Goal: Navigation & Orientation: Find specific page/section

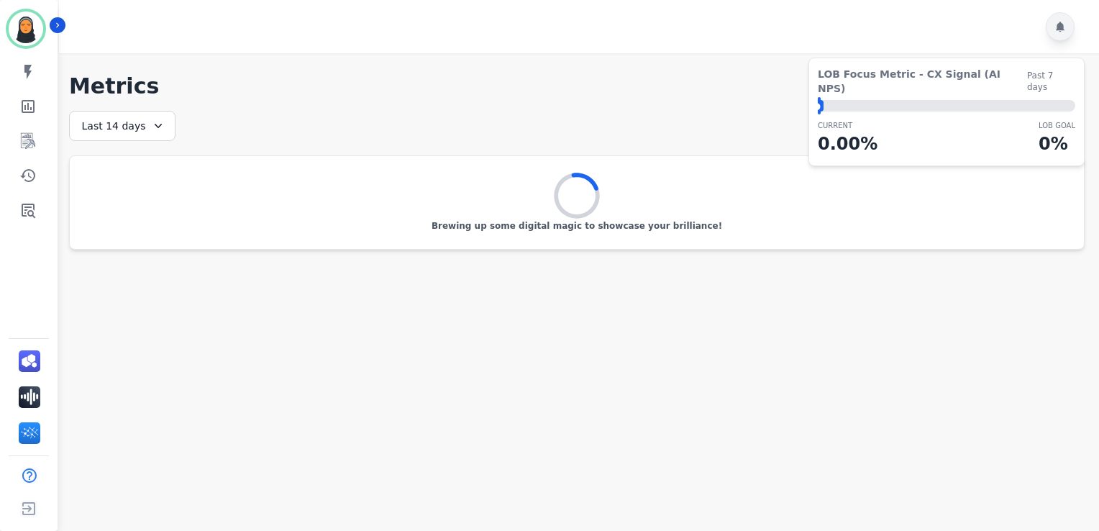
click at [1058, 24] on icon at bounding box center [1060, 27] width 9 height 10
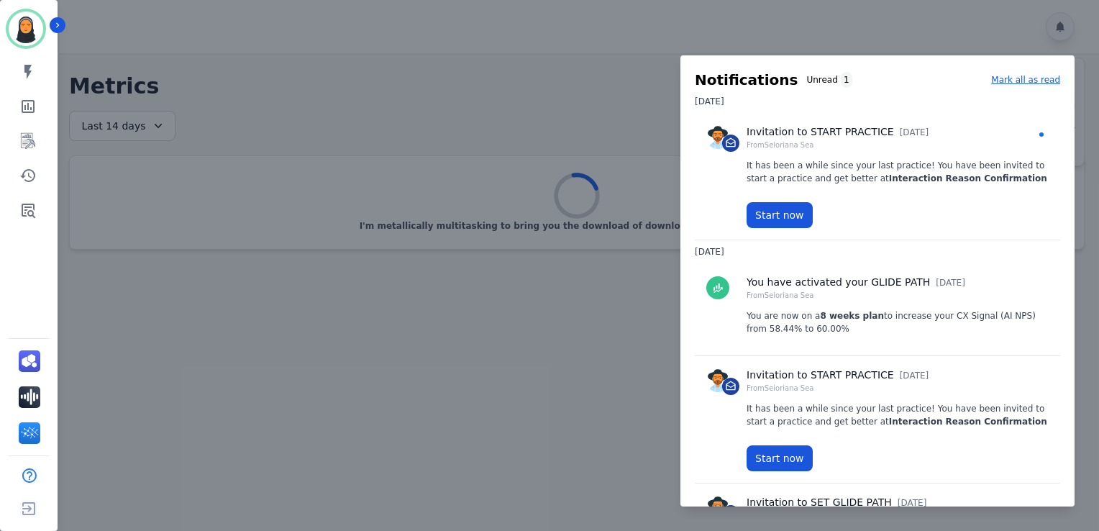
click at [567, 86] on div at bounding box center [549, 265] width 1099 height 531
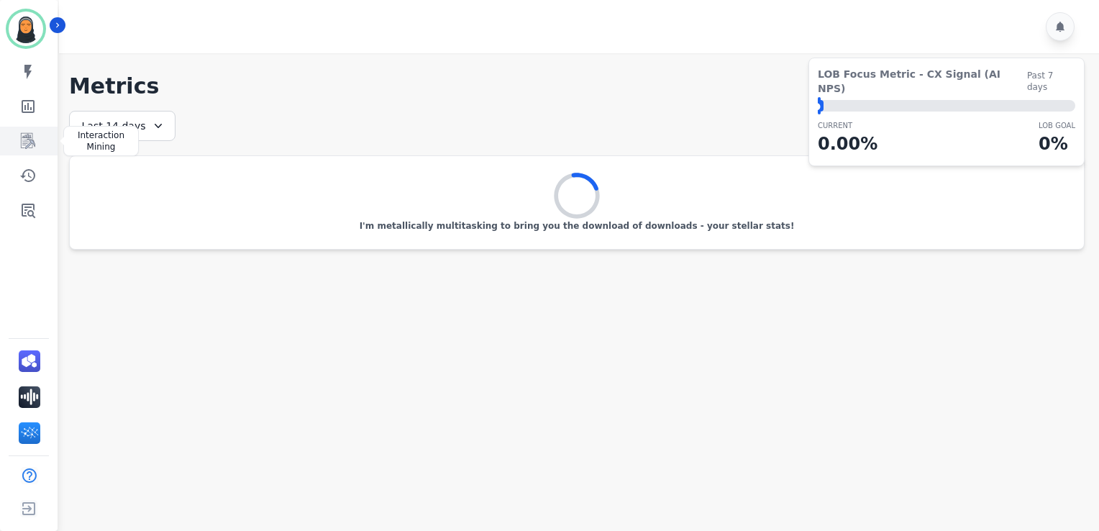
click at [20, 147] on icon "Sidebar" at bounding box center [27, 140] width 17 height 17
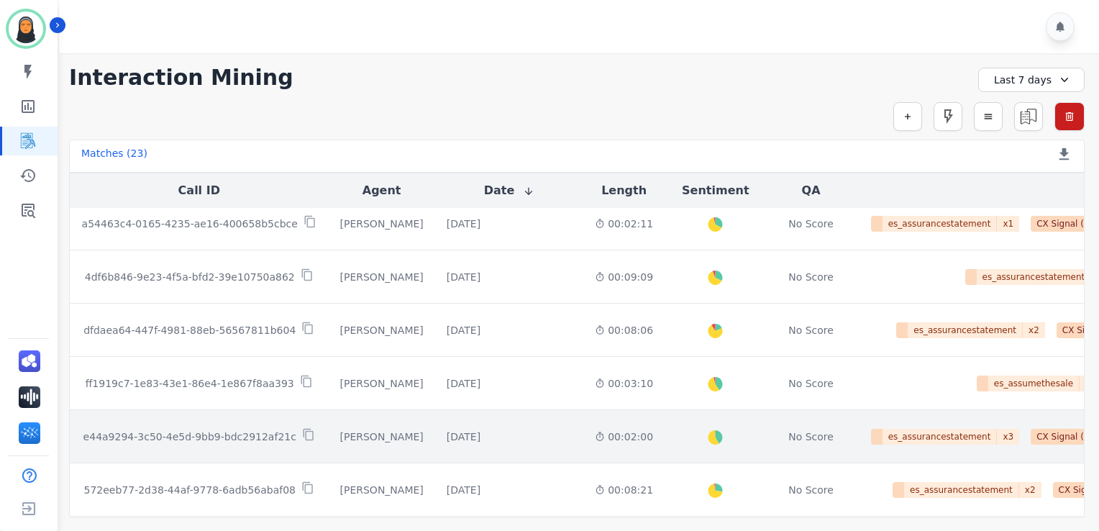
scroll to position [817, 0]
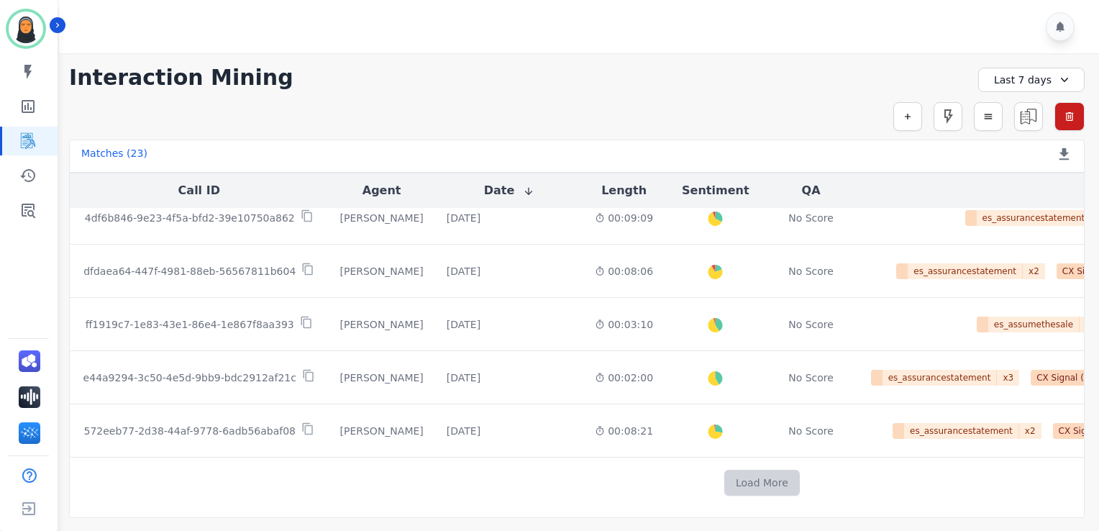
click at [724, 478] on button "Load More" at bounding box center [761, 483] width 75 height 26
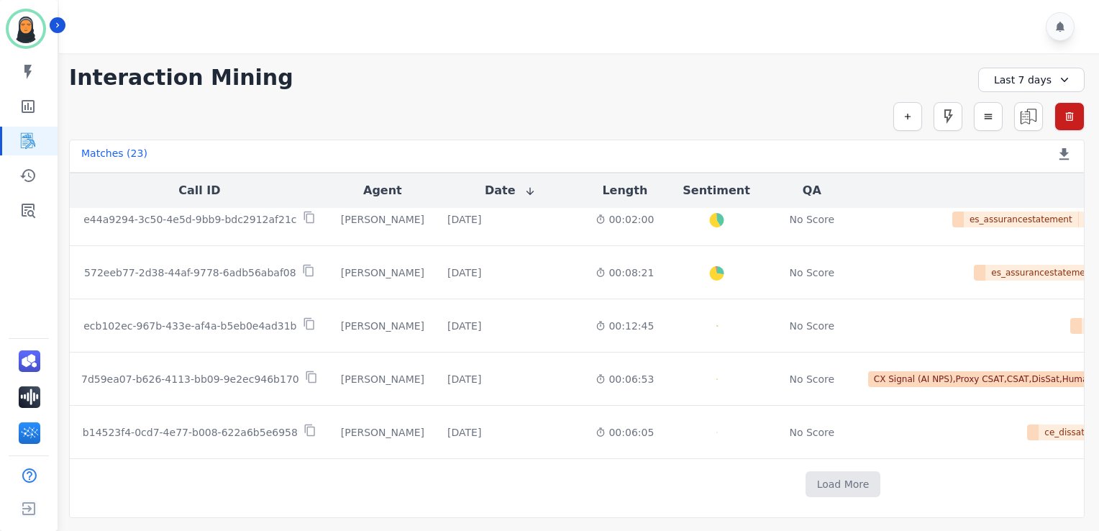
scroll to position [976, 0]
click at [805, 472] on button "Load More" at bounding box center [842, 483] width 75 height 26
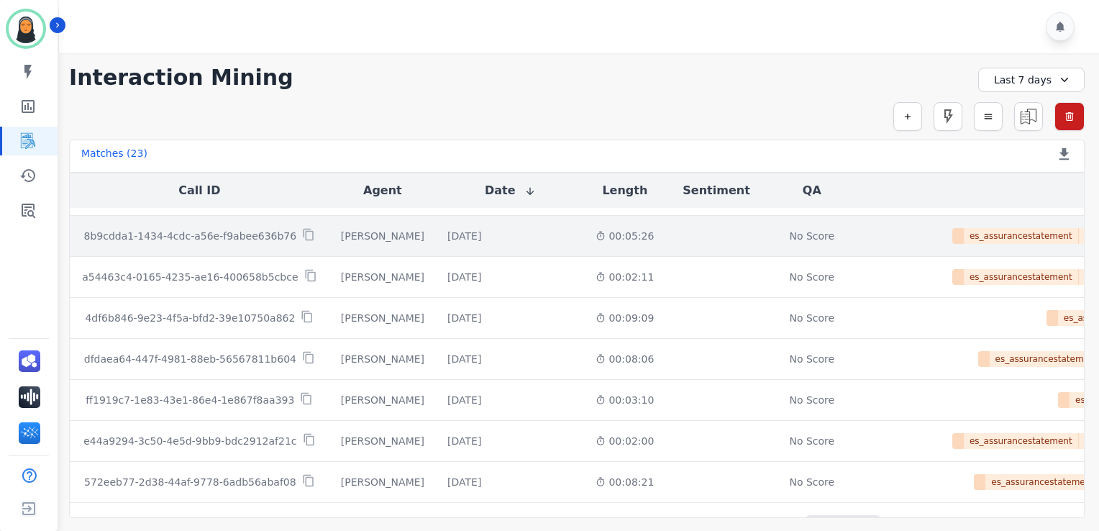
scroll to position [1783, 0]
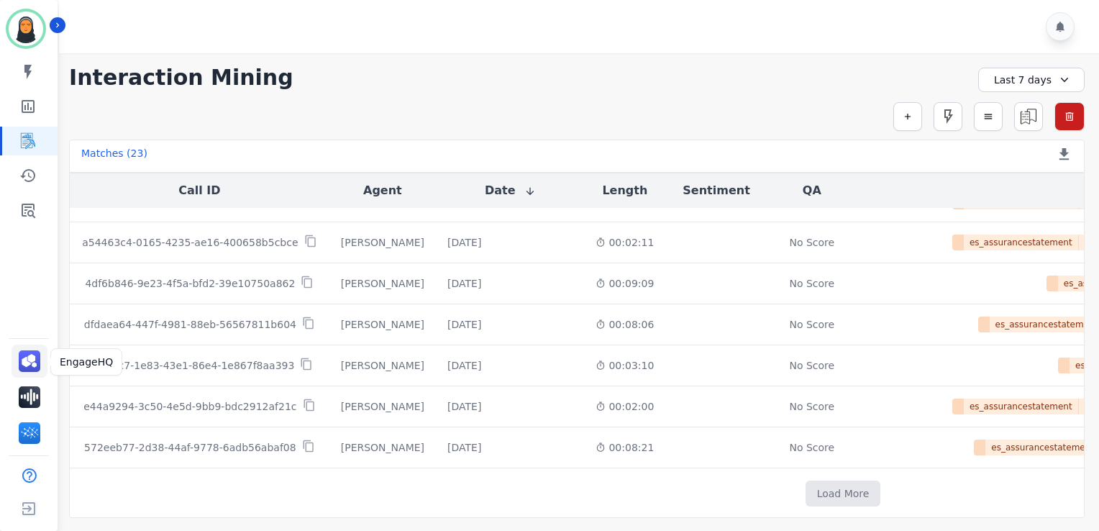
click at [33, 364] on img "Sidebar" at bounding box center [30, 361] width 22 height 22
click at [29, 209] on icon "Sidebar" at bounding box center [27, 209] width 17 height 17
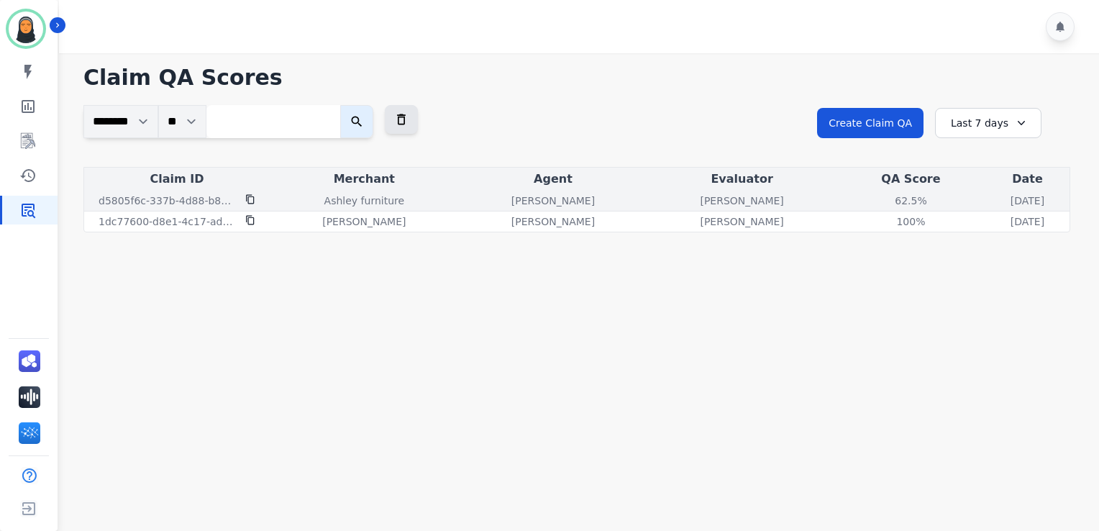
click at [408, 201] on div "Ashley furniture" at bounding box center [364, 200] width 183 height 14
click at [878, 202] on div "62.5%" at bounding box center [910, 200] width 65 height 14
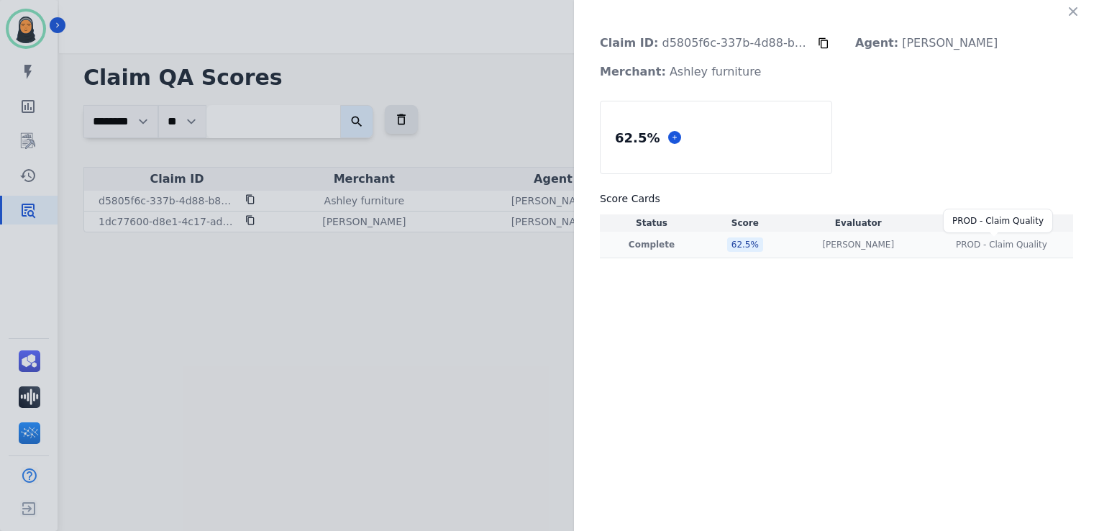
click at [992, 247] on span "PROD - Claim Quality" at bounding box center [1001, 245] width 91 height 12
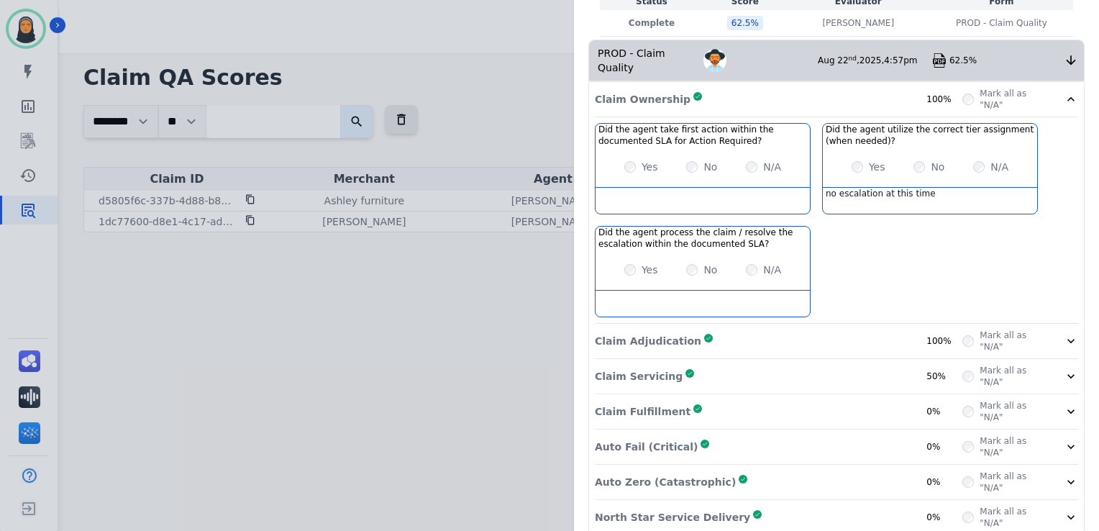
scroll to position [224, 0]
click at [712, 362] on div "Claim Servicing Complete 50%" at bounding box center [778, 373] width 367 height 23
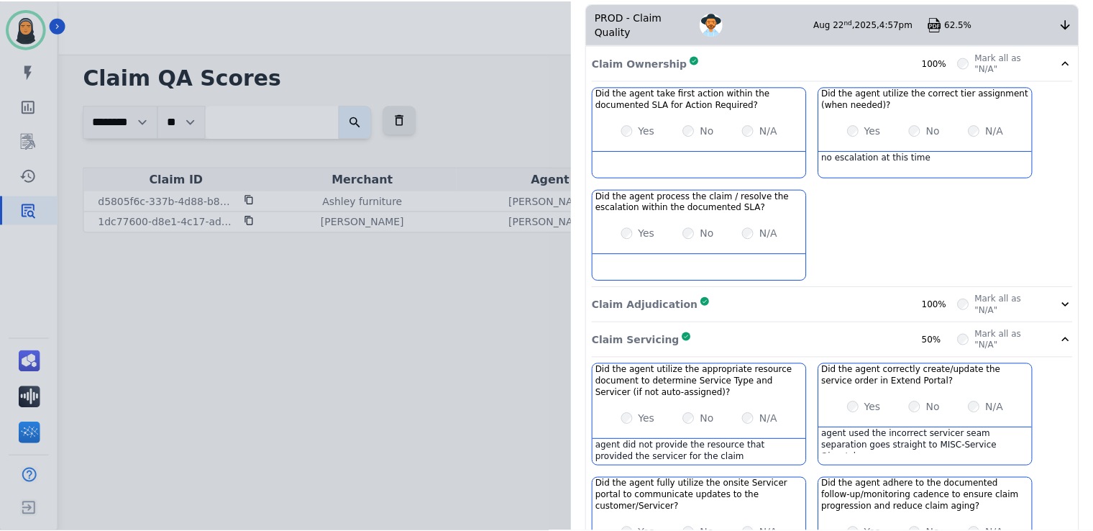
scroll to position [0, 0]
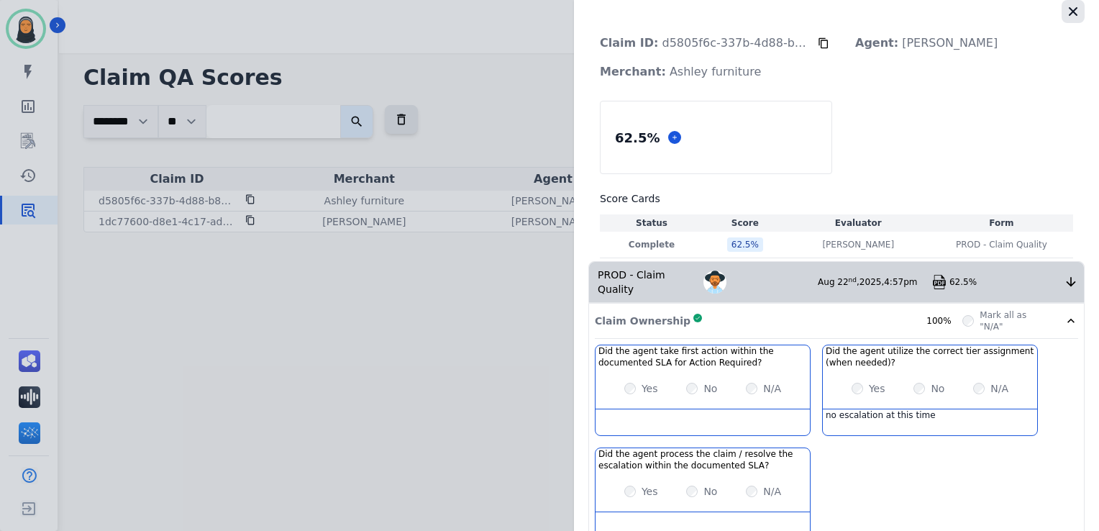
click at [1071, 13] on icon "button" at bounding box center [1073, 11] width 14 height 14
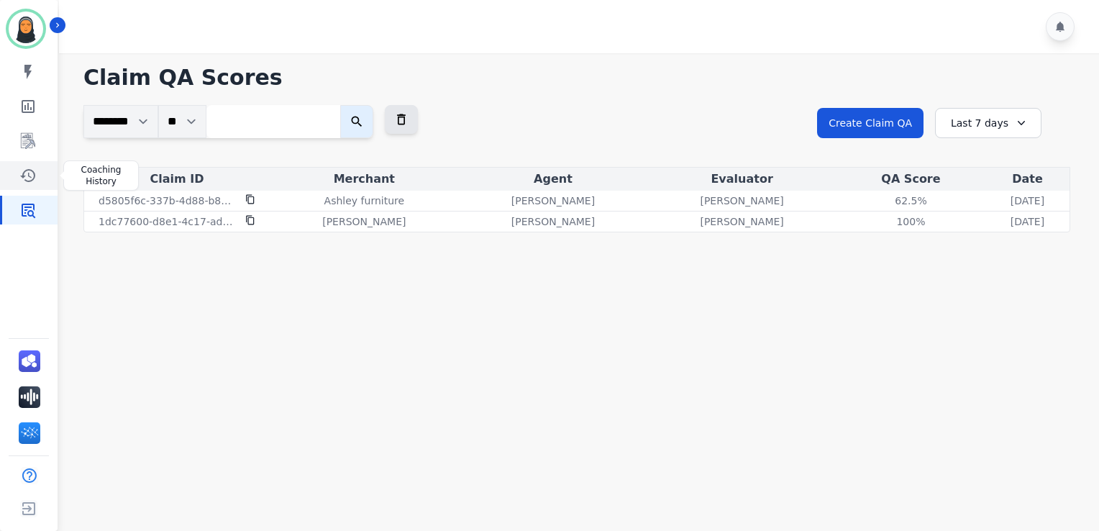
click at [40, 179] on link "Sidebar" at bounding box center [29, 175] width 55 height 29
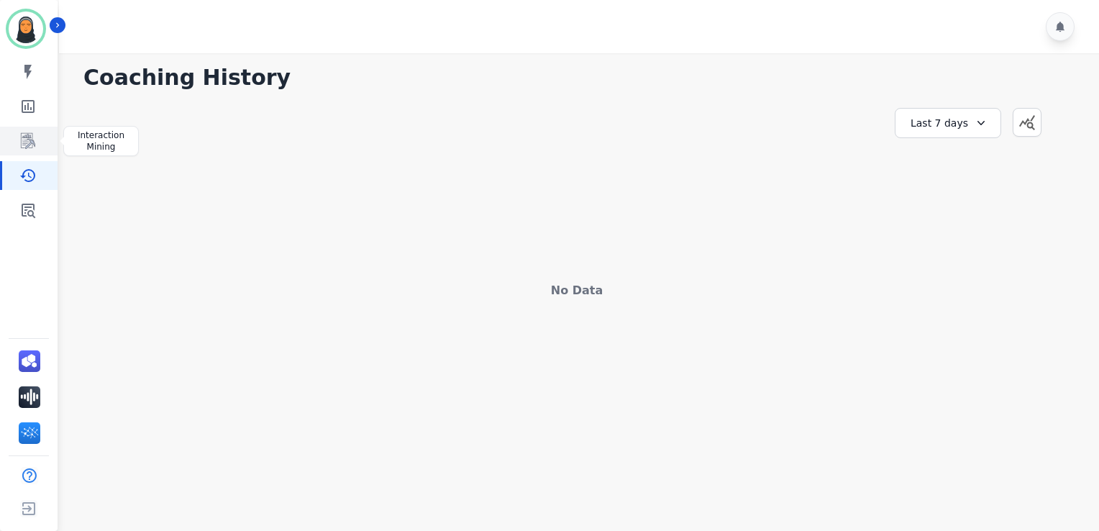
click at [33, 143] on icon "Sidebar" at bounding box center [29, 141] width 12 height 14
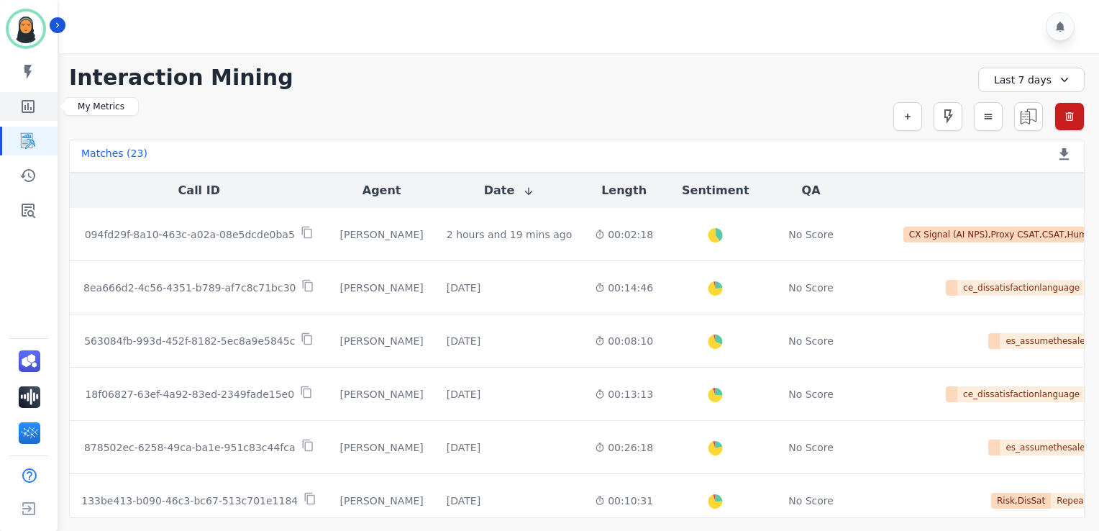
click at [30, 110] on icon "Sidebar" at bounding box center [27, 106] width 17 height 17
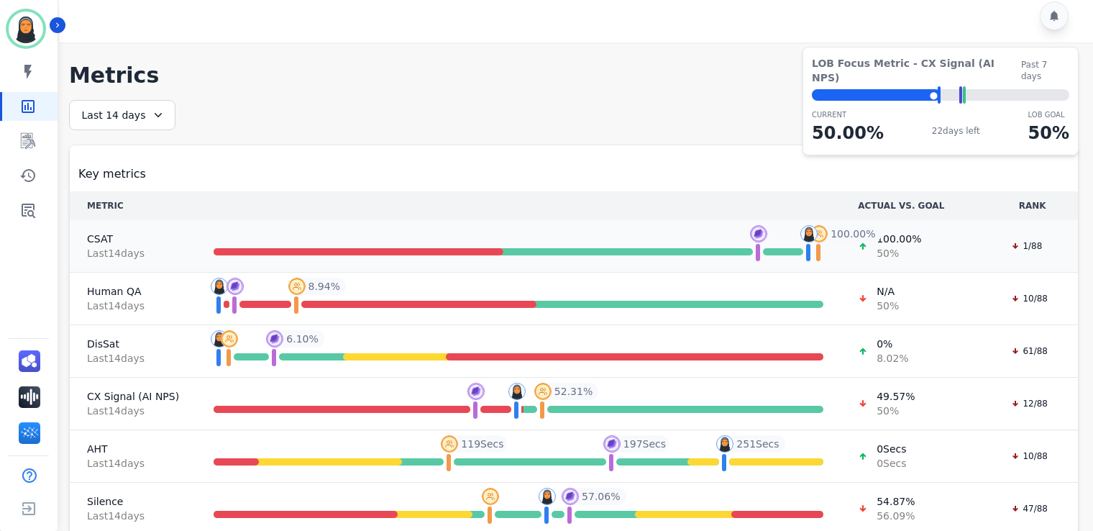
scroll to position [14, 0]
